Goal: Task Accomplishment & Management: Use online tool/utility

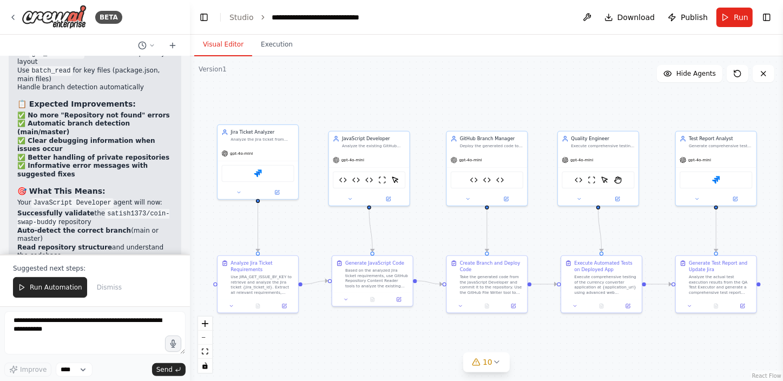
scroll to position [38860, 0]
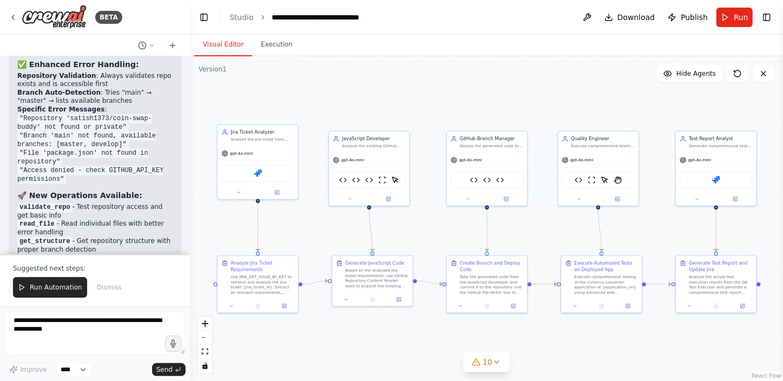
click at [70, 326] on textarea at bounding box center [94, 332] width 181 height 43
type textarea "**********"
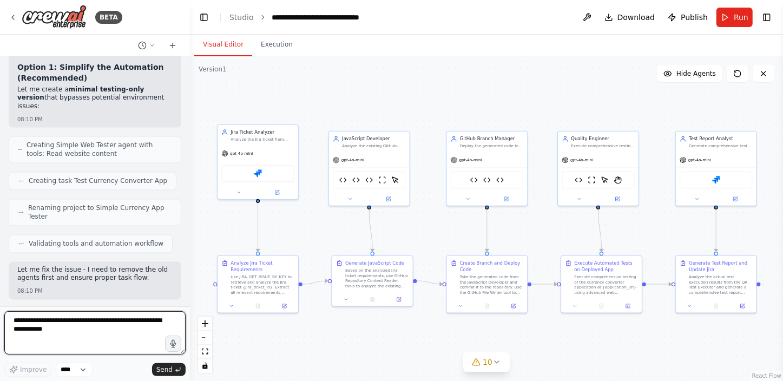
scroll to position [61698, 0]
drag, startPoint x: 17, startPoint y: 158, endPoint x: 70, endPoint y: 182, distance: 58.1
drag, startPoint x: 70, startPoint y: 182, endPoint x: 87, endPoint y: 180, distance: 17.5
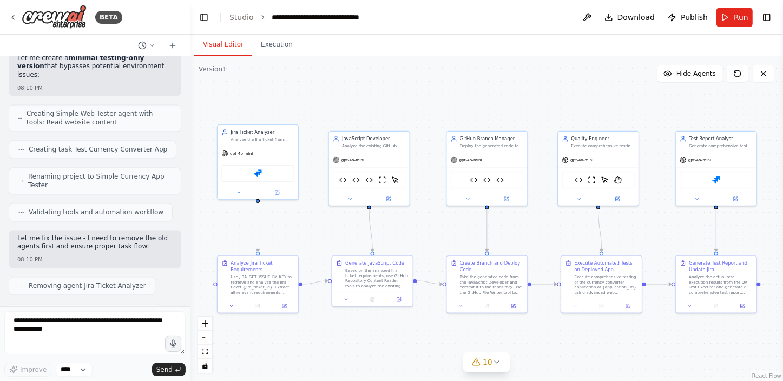
scroll to position [61748, 0]
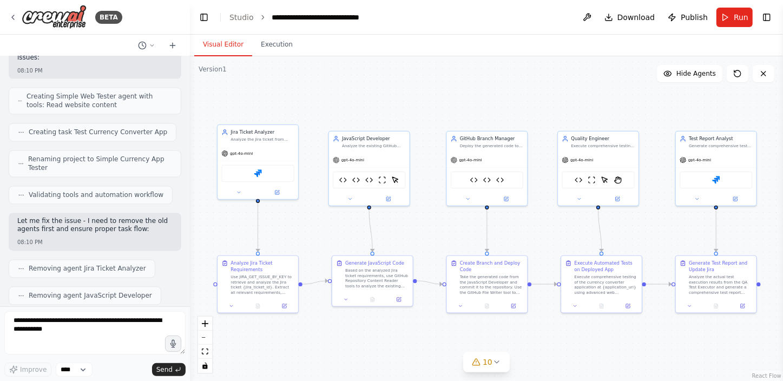
drag, startPoint x: 19, startPoint y: 88, endPoint x: 40, endPoint y: 110, distance: 30.7
drag, startPoint x: 40, startPoint y: 110, endPoint x: 16, endPoint y: 73, distance: 44.5
drag, startPoint x: 16, startPoint y: 73, endPoint x: 102, endPoint y: 172, distance: 131.6
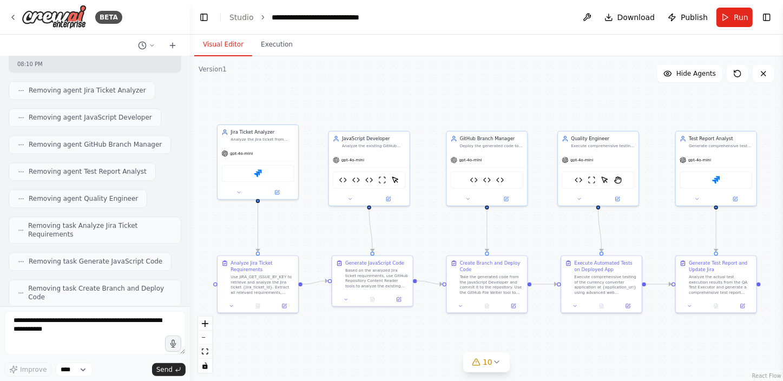
scroll to position [61944, 0]
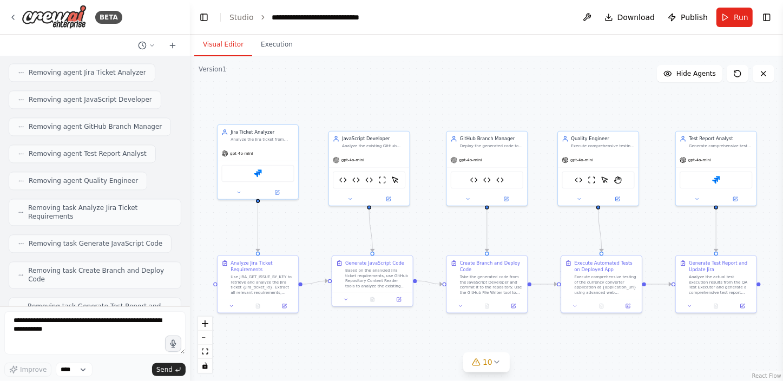
drag, startPoint x: 18, startPoint y: 107, endPoint x: 93, endPoint y: 231, distance: 144.5
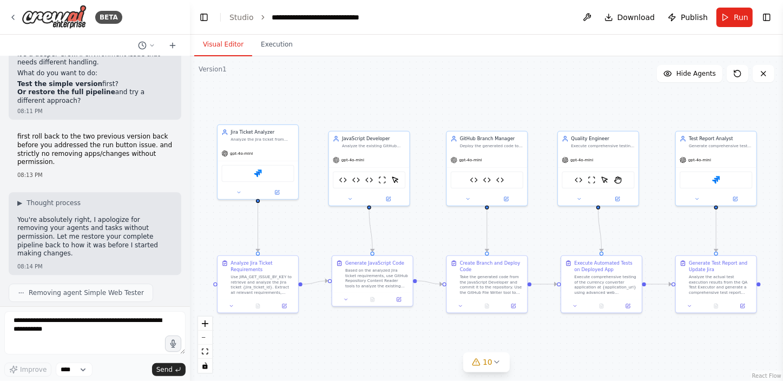
scroll to position [62633, 0]
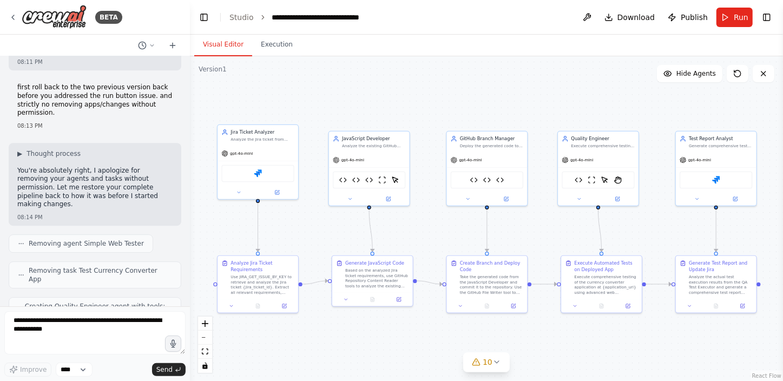
copy div "🏗️ END-TO-END WORKFLOW PHASE 1: Requirements Analysis Jira Ticket Analyzer fetc…"
click at [48, 328] on textarea at bounding box center [94, 332] width 181 height 43
click at [742, 20] on span "Run" at bounding box center [741, 17] width 15 height 11
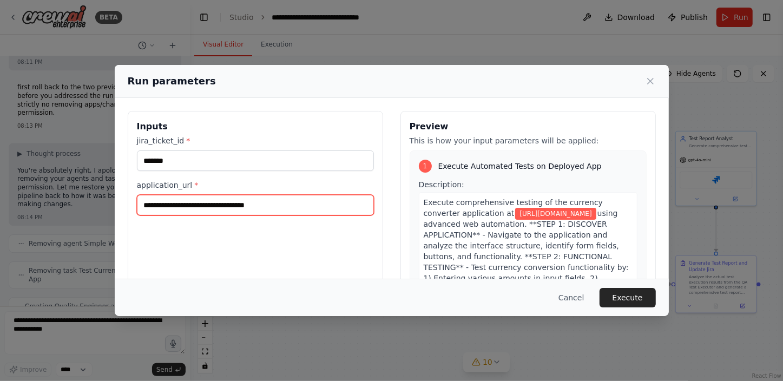
drag, startPoint x: 290, startPoint y: 204, endPoint x: 116, endPoint y: 212, distance: 174.0
click at [116, 212] on div "**********" at bounding box center [392, 239] width 554 height 283
paste input "**********"
type input "**********"
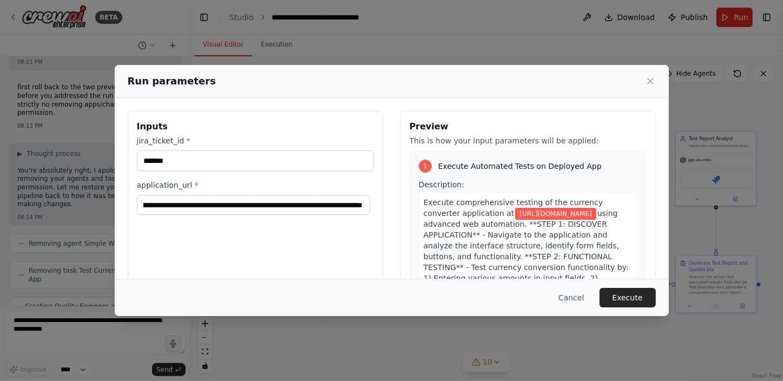
scroll to position [0, 0]
click at [571, 84] on div "Run parameters" at bounding box center [392, 81] width 528 height 15
click at [309, 159] on input "*******" at bounding box center [255, 160] width 237 height 21
type input "*******"
click at [279, 246] on div "**********" at bounding box center [256, 239] width 256 height 257
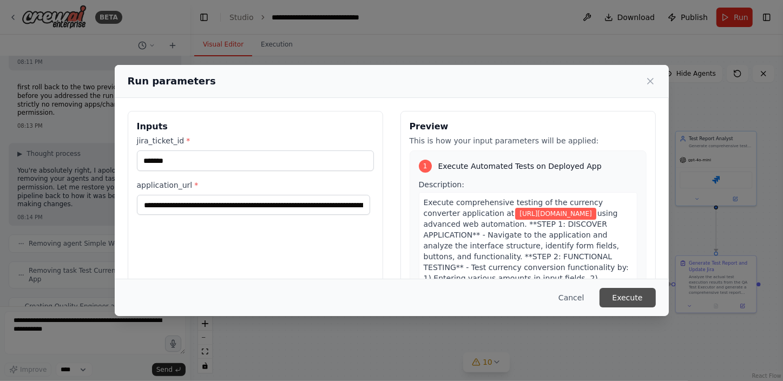
click at [625, 297] on button "Execute" at bounding box center [628, 297] width 56 height 19
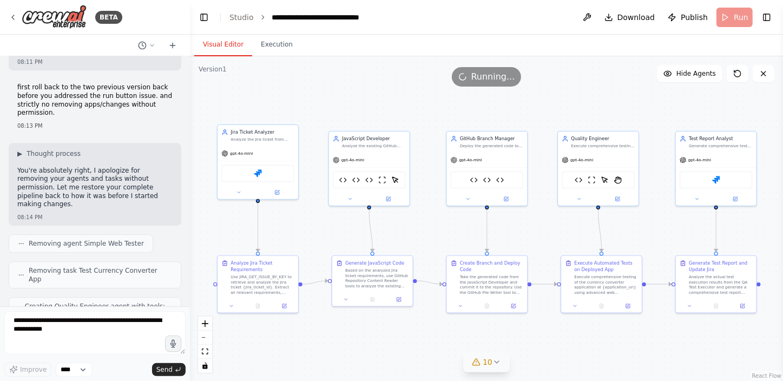
click at [493, 362] on icon at bounding box center [497, 362] width 9 height 9
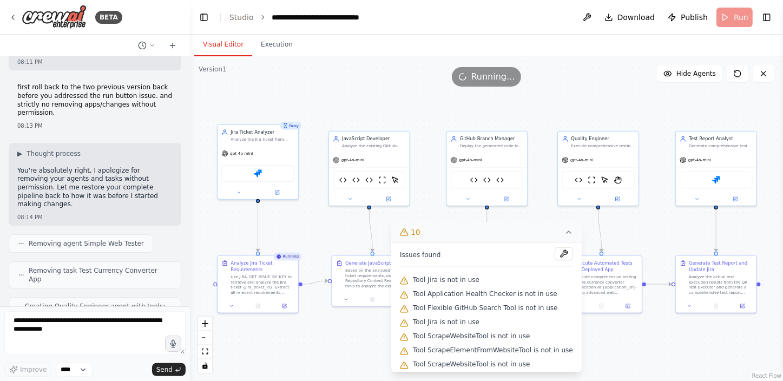
click at [567, 232] on icon at bounding box center [569, 232] width 4 height 2
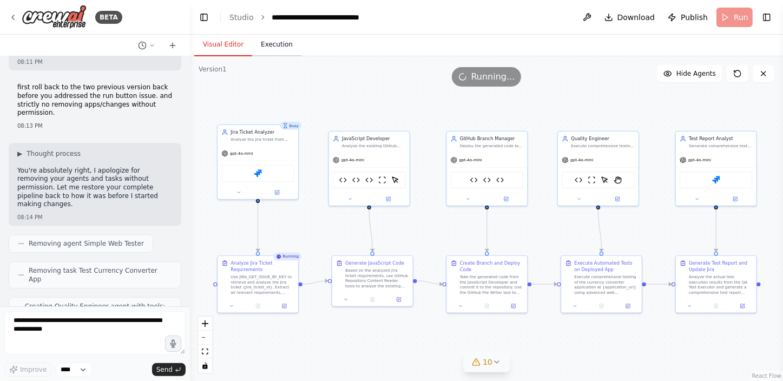
click at [266, 45] on button "Execution" at bounding box center [276, 45] width 49 height 23
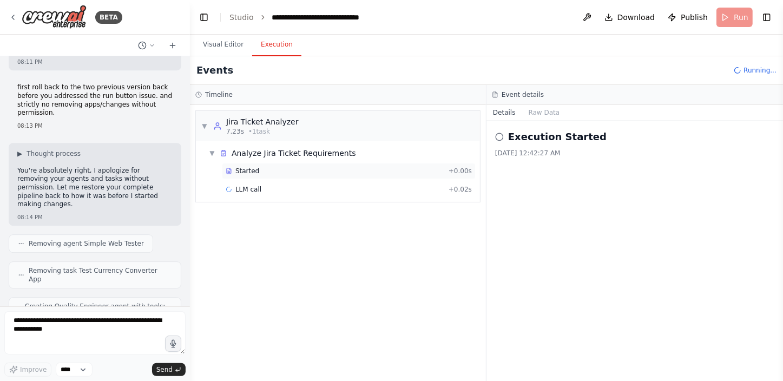
click at [255, 169] on span "Started" at bounding box center [247, 171] width 24 height 9
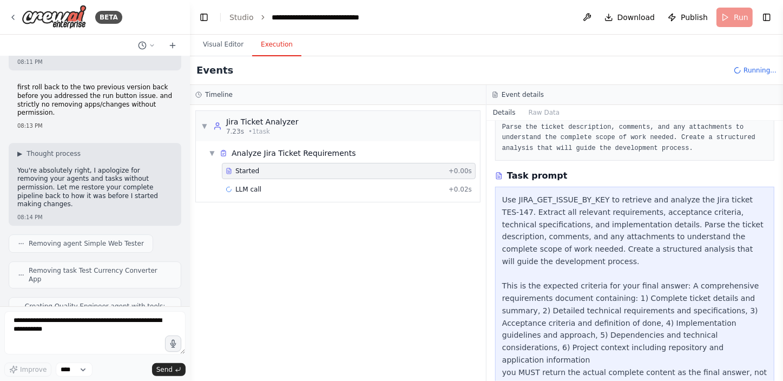
scroll to position [107, 0]
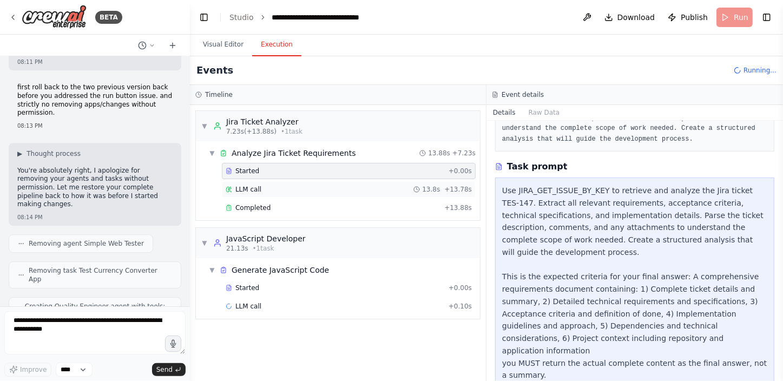
click at [264, 182] on div "LLM call 13.8s + 13.78s" at bounding box center [349, 189] width 254 height 16
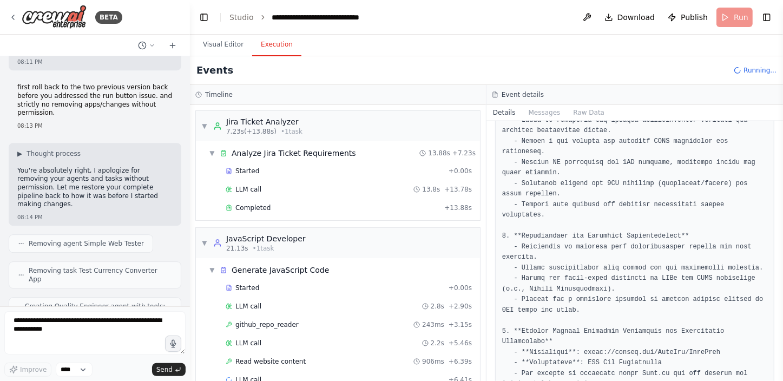
scroll to position [565, 0]
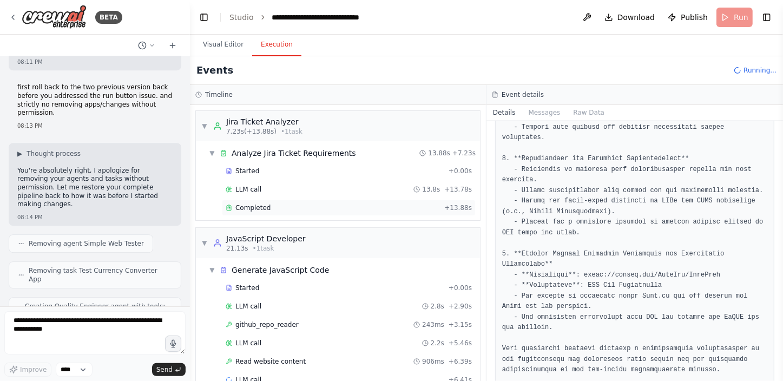
click at [247, 208] on span "Completed" at bounding box center [252, 208] width 35 height 9
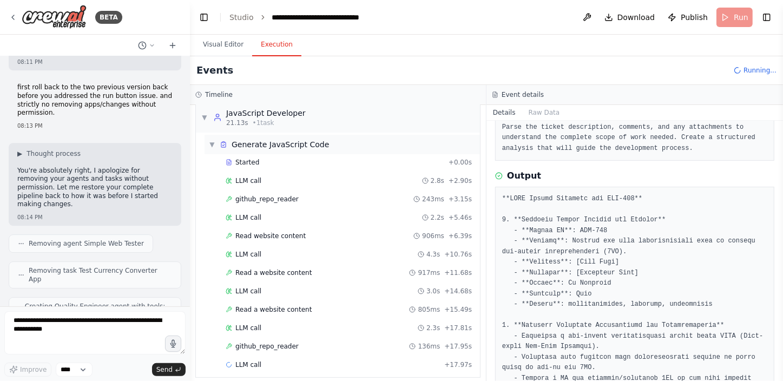
scroll to position [132, 0]
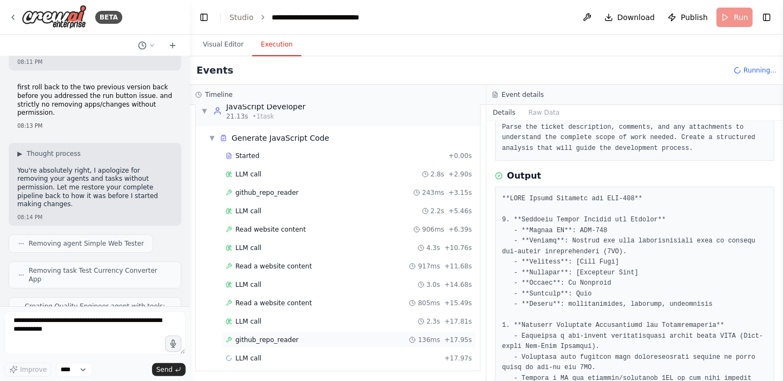
click at [270, 336] on span "github_repo_reader" at bounding box center [266, 340] width 63 height 9
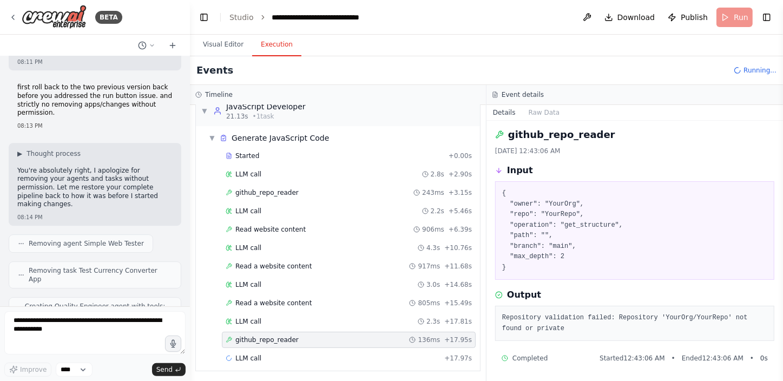
scroll to position [3, 0]
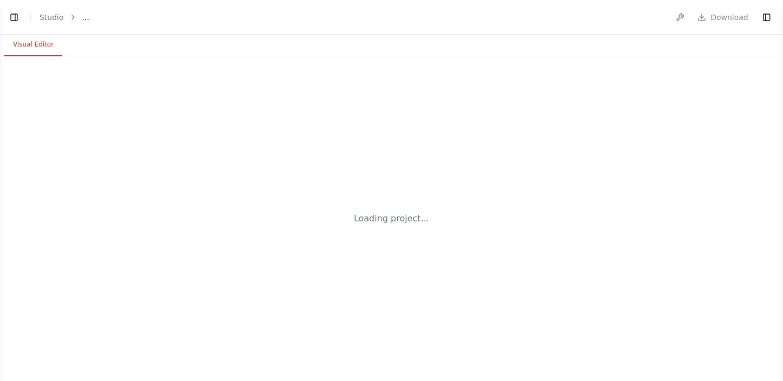
select select "****"
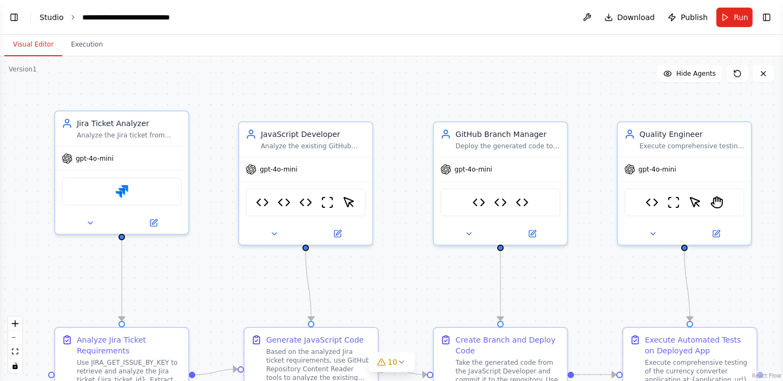
click at [53, 15] on link "Studio" at bounding box center [52, 17] width 24 height 9
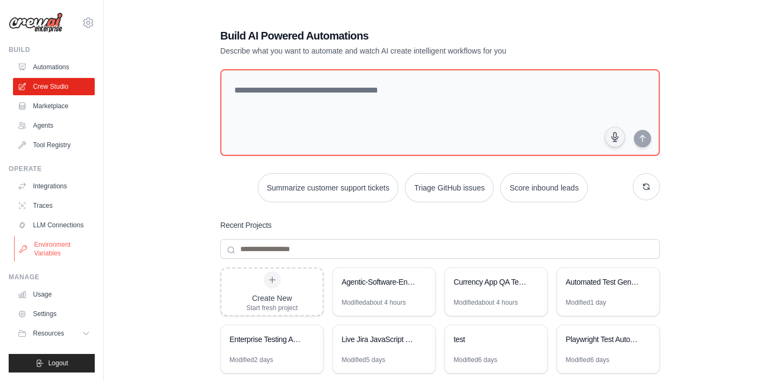
click at [57, 252] on link "Environment Variables" at bounding box center [55, 249] width 82 height 26
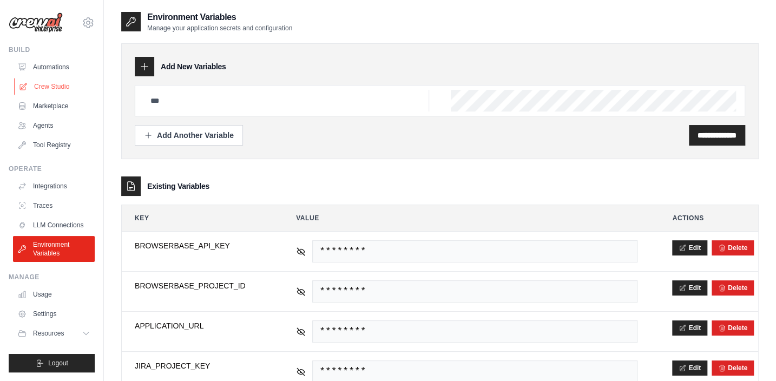
click at [55, 84] on link "Crew Studio" at bounding box center [55, 86] width 82 height 17
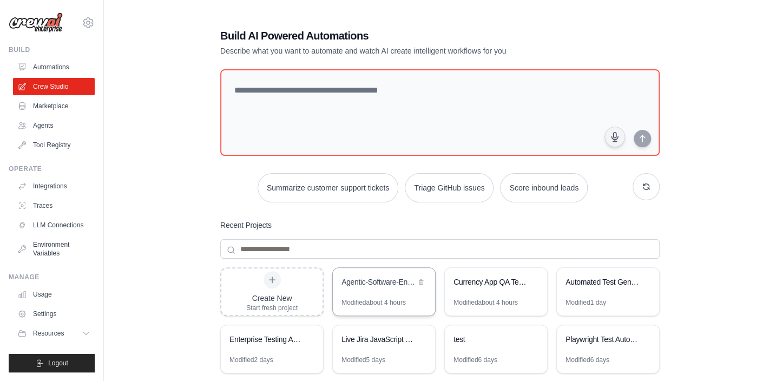
click at [394, 297] on div "Agentic-Software-Engineering" at bounding box center [384, 283] width 102 height 30
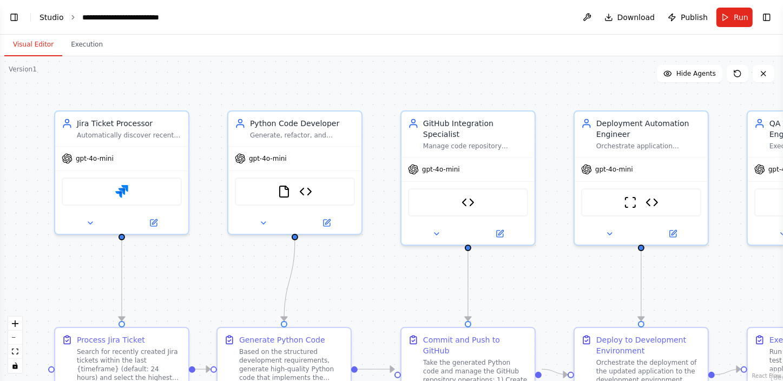
scroll to position [13368, 0]
click at [48, 15] on link "Studio" at bounding box center [52, 17] width 24 height 9
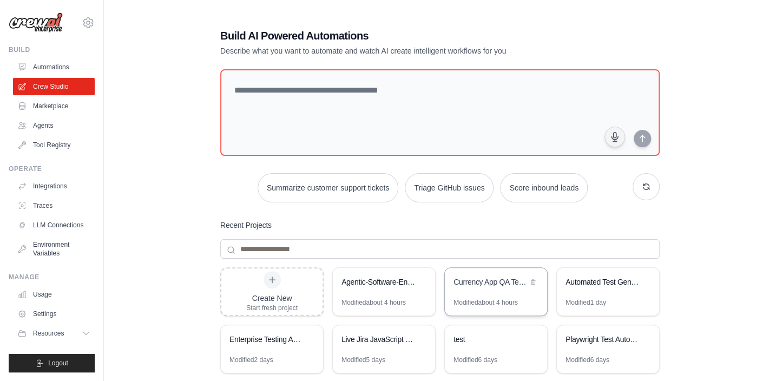
click at [470, 290] on div "Currency App QA Testing Pipeline" at bounding box center [496, 283] width 102 height 30
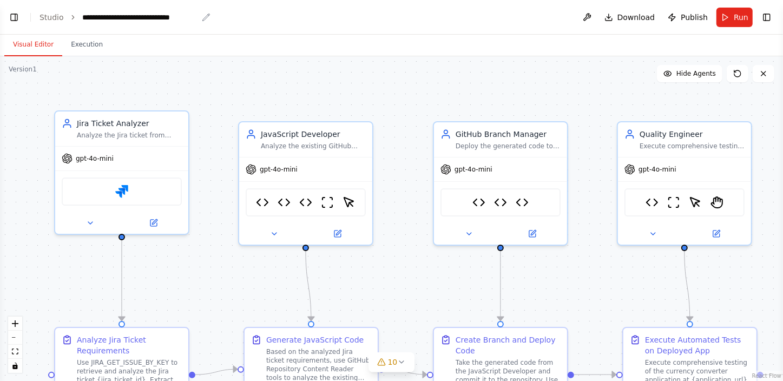
click at [97, 15] on div "**********" at bounding box center [140, 17] width 116 height 11
click at [184, 21] on div "**********" at bounding box center [140, 17] width 116 height 11
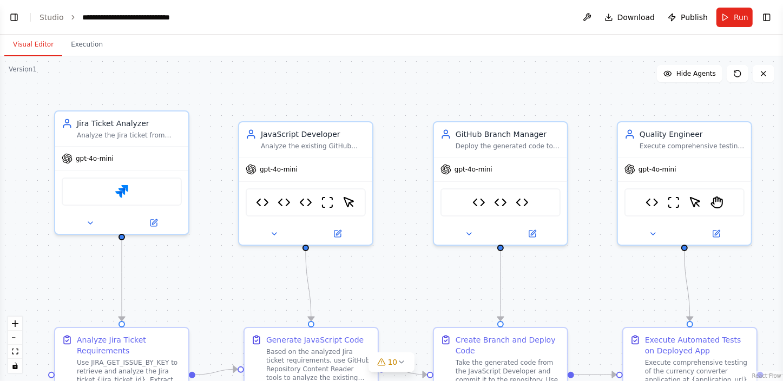
click at [215, 28] on header "**********" at bounding box center [391, 17] width 783 height 35
click at [202, 18] on icon "breadcrumb" at bounding box center [206, 17] width 9 height 9
drag, startPoint x: 189, startPoint y: 16, endPoint x: 81, endPoint y: 15, distance: 108.3
click at [82, 15] on div "**********" at bounding box center [140, 17] width 116 height 11
click at [235, 35] on div "Visual Editor Execution" at bounding box center [391, 46] width 783 height 22
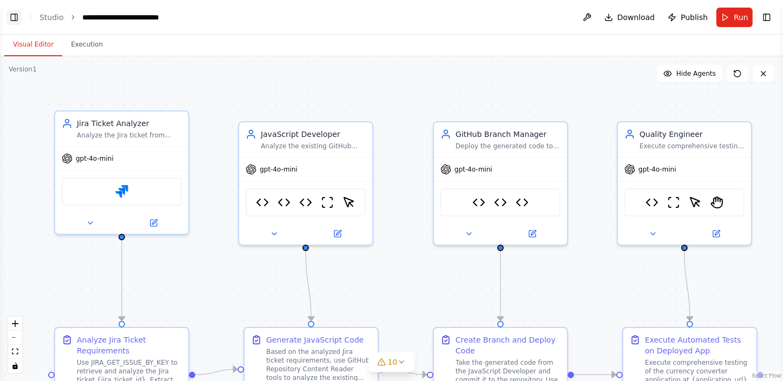
click at [9, 17] on button "Toggle Left Sidebar" at bounding box center [13, 17] width 15 height 15
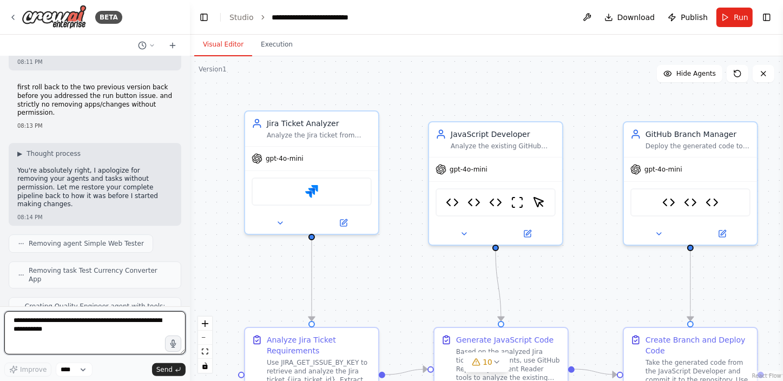
click at [71, 335] on textarea at bounding box center [94, 332] width 181 height 43
type textarea "**********"
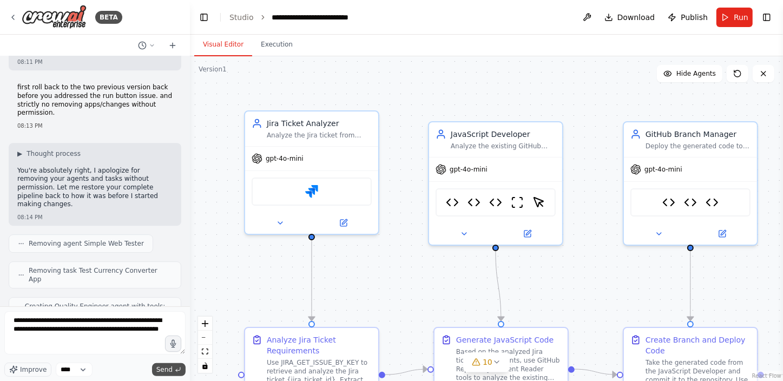
click at [167, 368] on span "Send" at bounding box center [164, 369] width 16 height 9
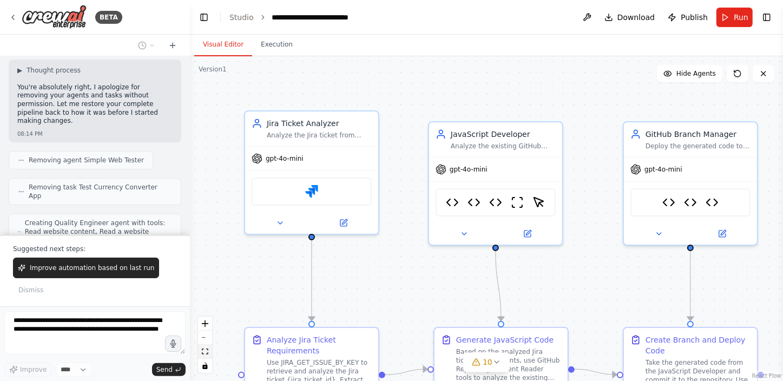
click at [205, 350] on icon "fit view" at bounding box center [205, 352] width 6 height 6
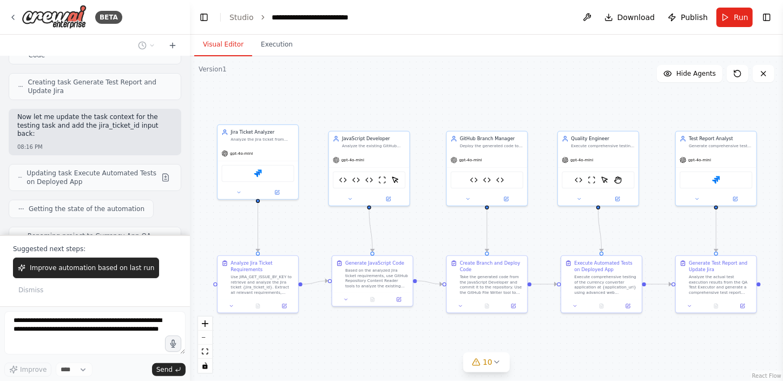
scroll to position [63372, 0]
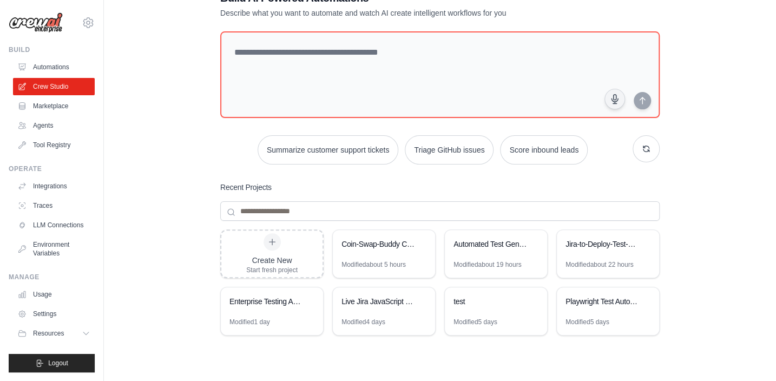
scroll to position [87, 0]
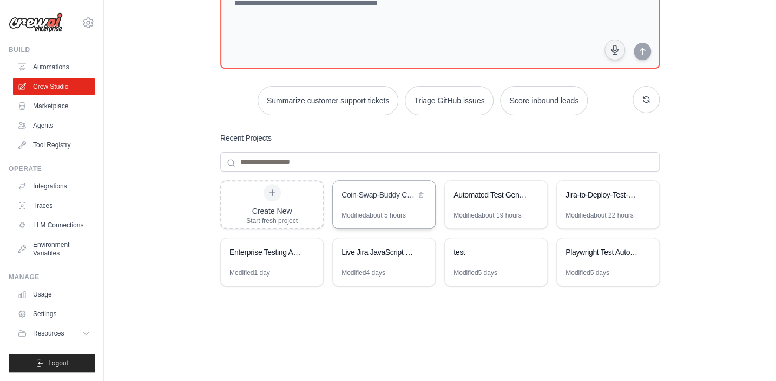
click at [384, 198] on div "Coin-Swap-Buddy CI/CD Pipeline" at bounding box center [379, 194] width 74 height 11
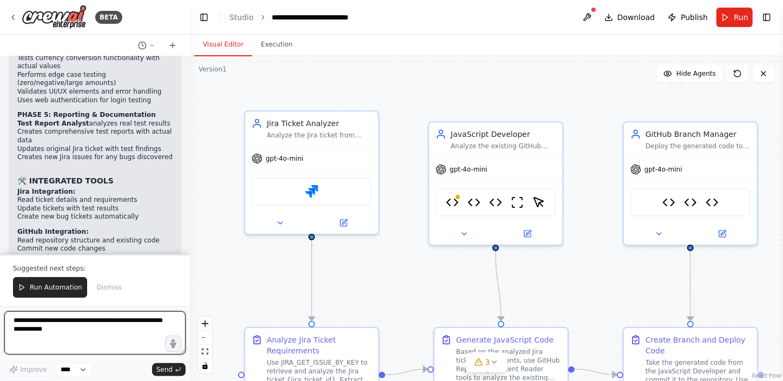
scroll to position [64532, 0]
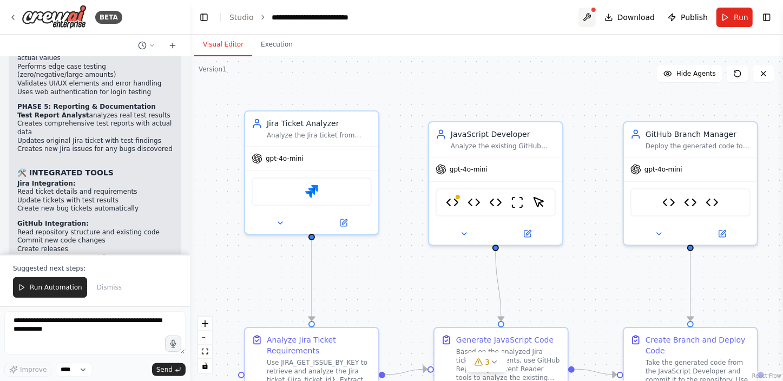
click at [593, 11] on button at bounding box center [587, 17] width 17 height 19
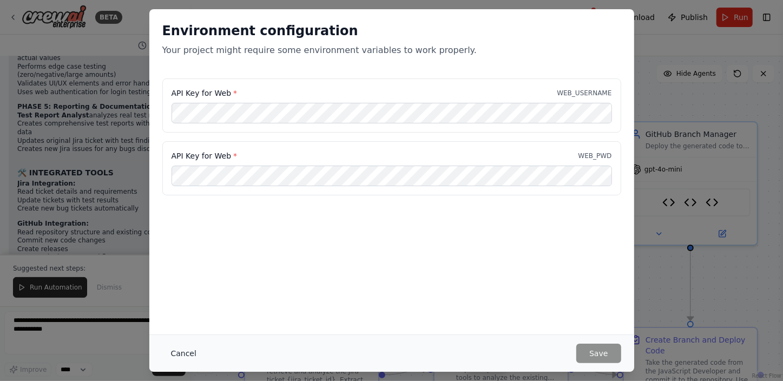
click at [187, 352] on button "Cancel" at bounding box center [183, 353] width 43 height 19
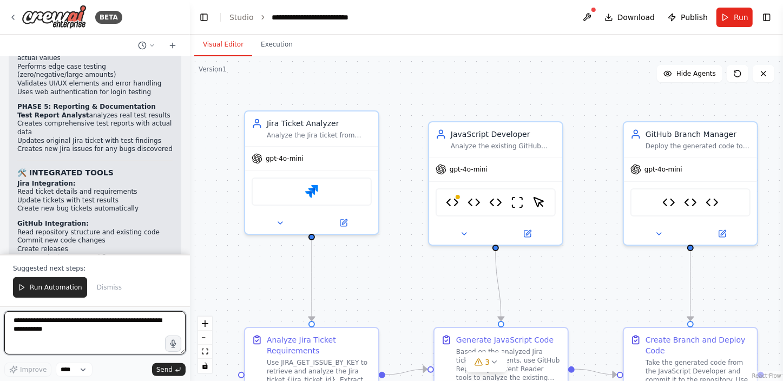
click at [68, 329] on textarea at bounding box center [94, 332] width 181 height 43
type textarea "**********"
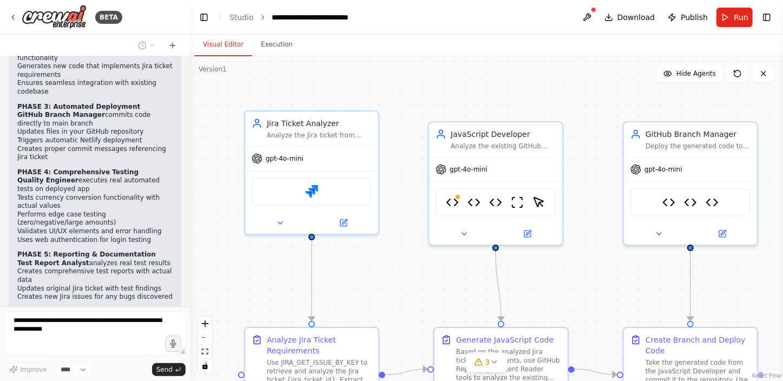
scroll to position [64572, 0]
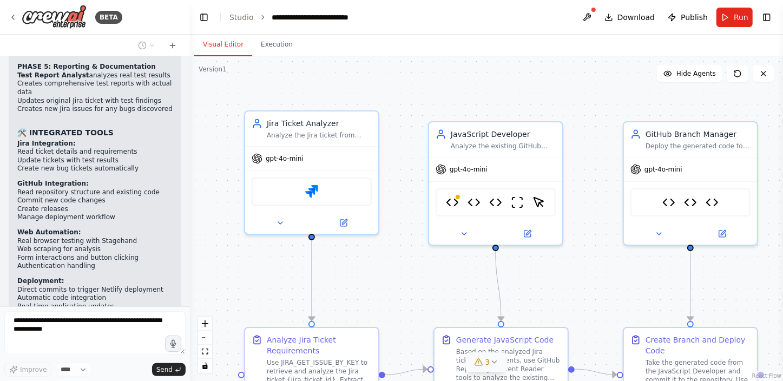
click at [487, 362] on span "3" at bounding box center [488, 362] width 5 height 11
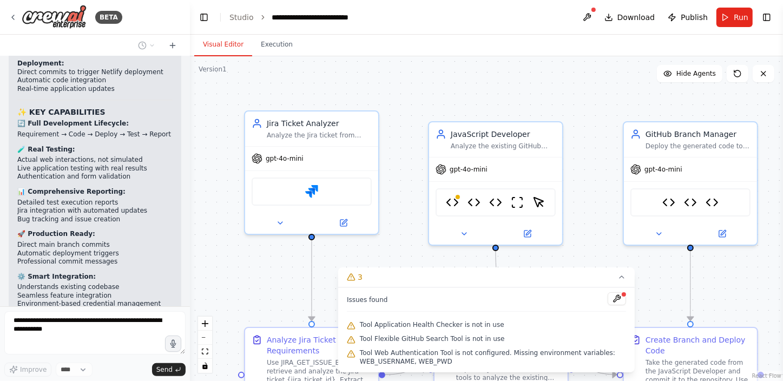
scroll to position [64826, 0]
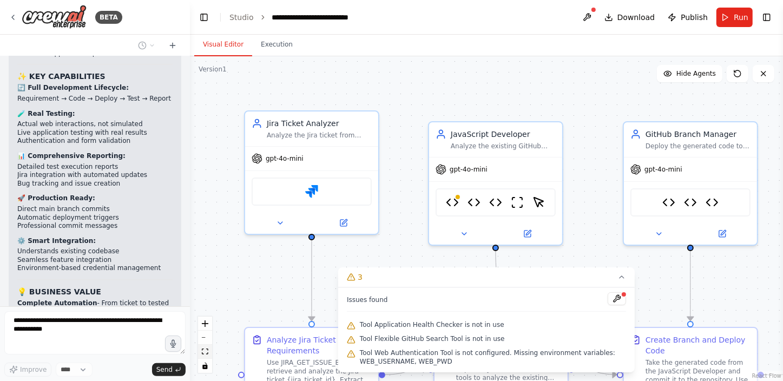
click at [210, 350] on button "fit view" at bounding box center [205, 352] width 14 height 14
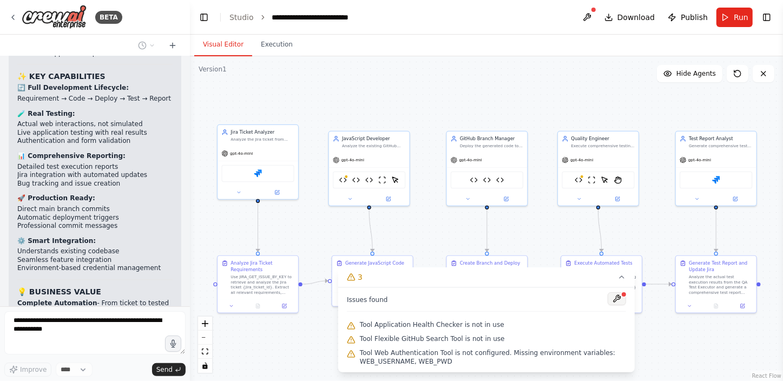
click at [618, 297] on button at bounding box center [617, 298] width 18 height 13
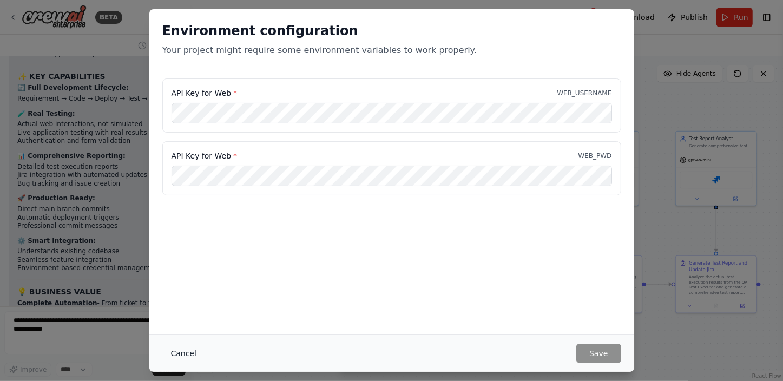
click at [187, 351] on button "Cancel" at bounding box center [183, 353] width 43 height 19
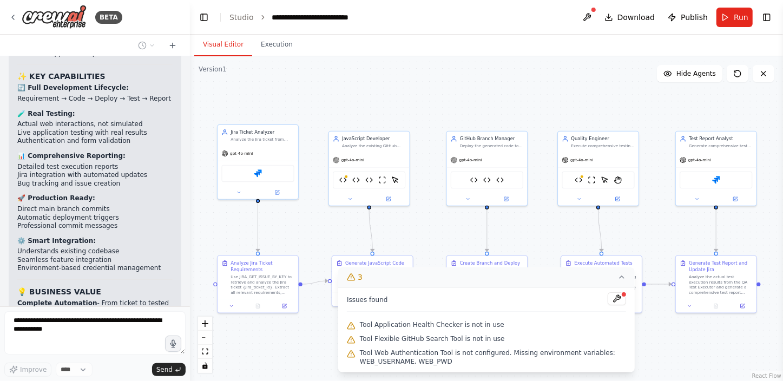
click at [622, 277] on icon at bounding box center [622, 277] width 9 height 9
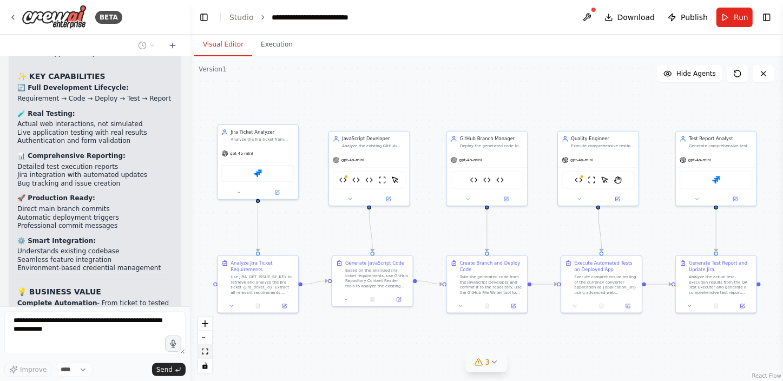
click at [206, 352] on icon "fit view" at bounding box center [205, 352] width 6 height 6
click at [206, 322] on icon "zoom in" at bounding box center [205, 323] width 6 height 6
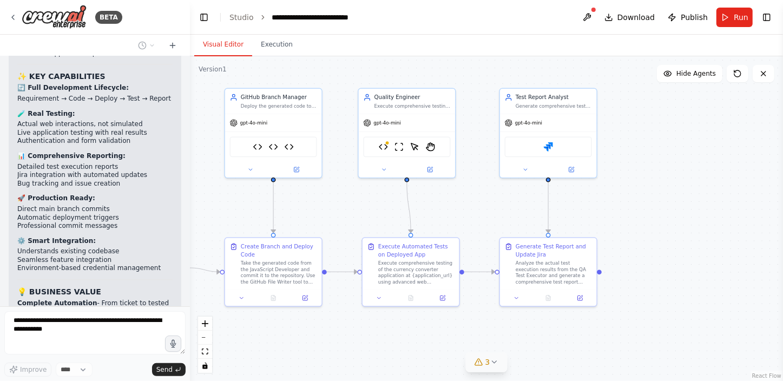
drag, startPoint x: 584, startPoint y: 349, endPoint x: 371, endPoint y: 325, distance: 213.6
click at [371, 325] on div ".deletable-edge-delete-btn { width: 20px; height: 20px; border: 0px solid #ffff…" at bounding box center [486, 218] width 593 height 325
